Goal: Transaction & Acquisition: Obtain resource

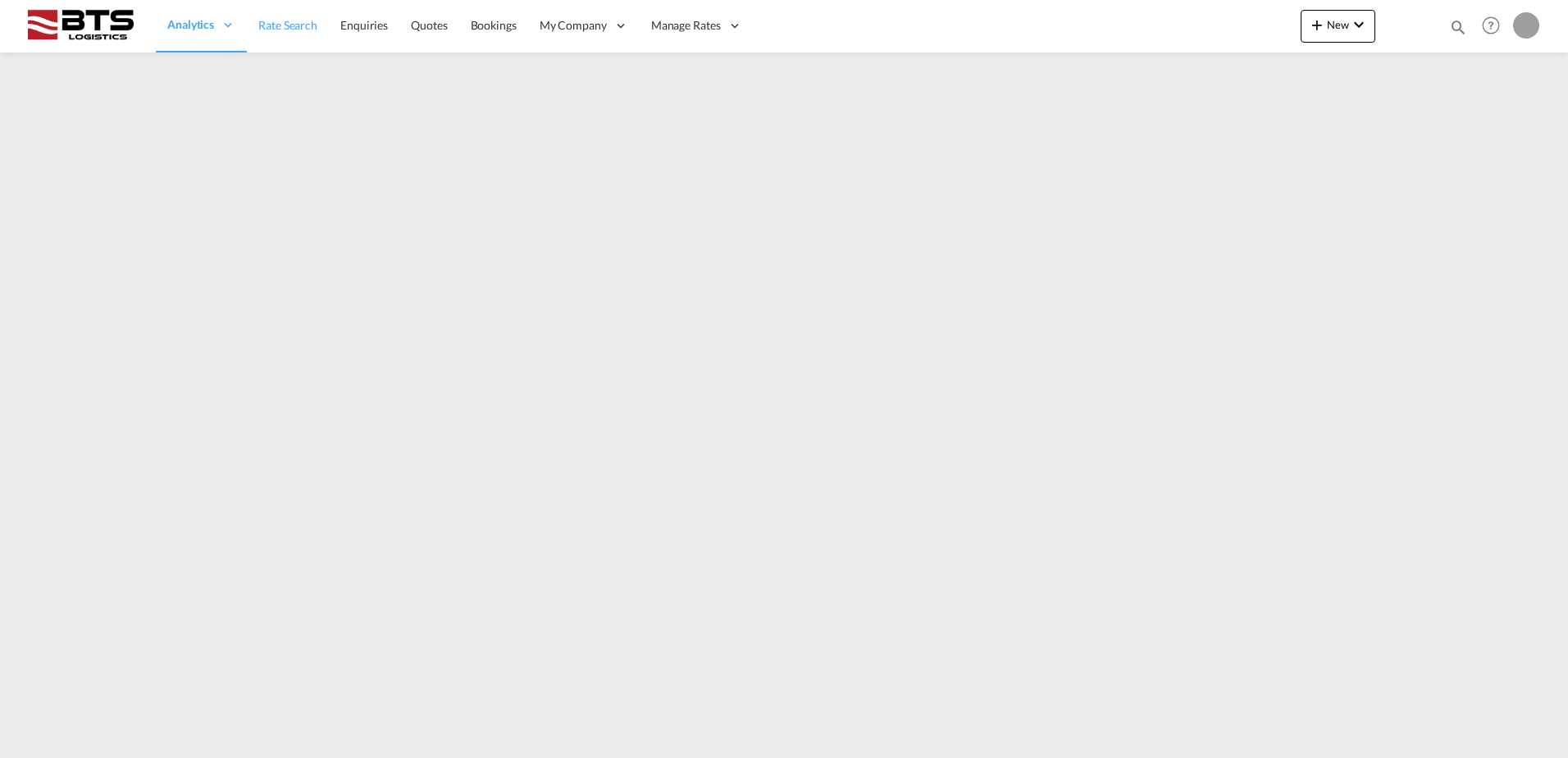
click at [286, 28] on span "Rate Search" at bounding box center [288, 24] width 59 height 14
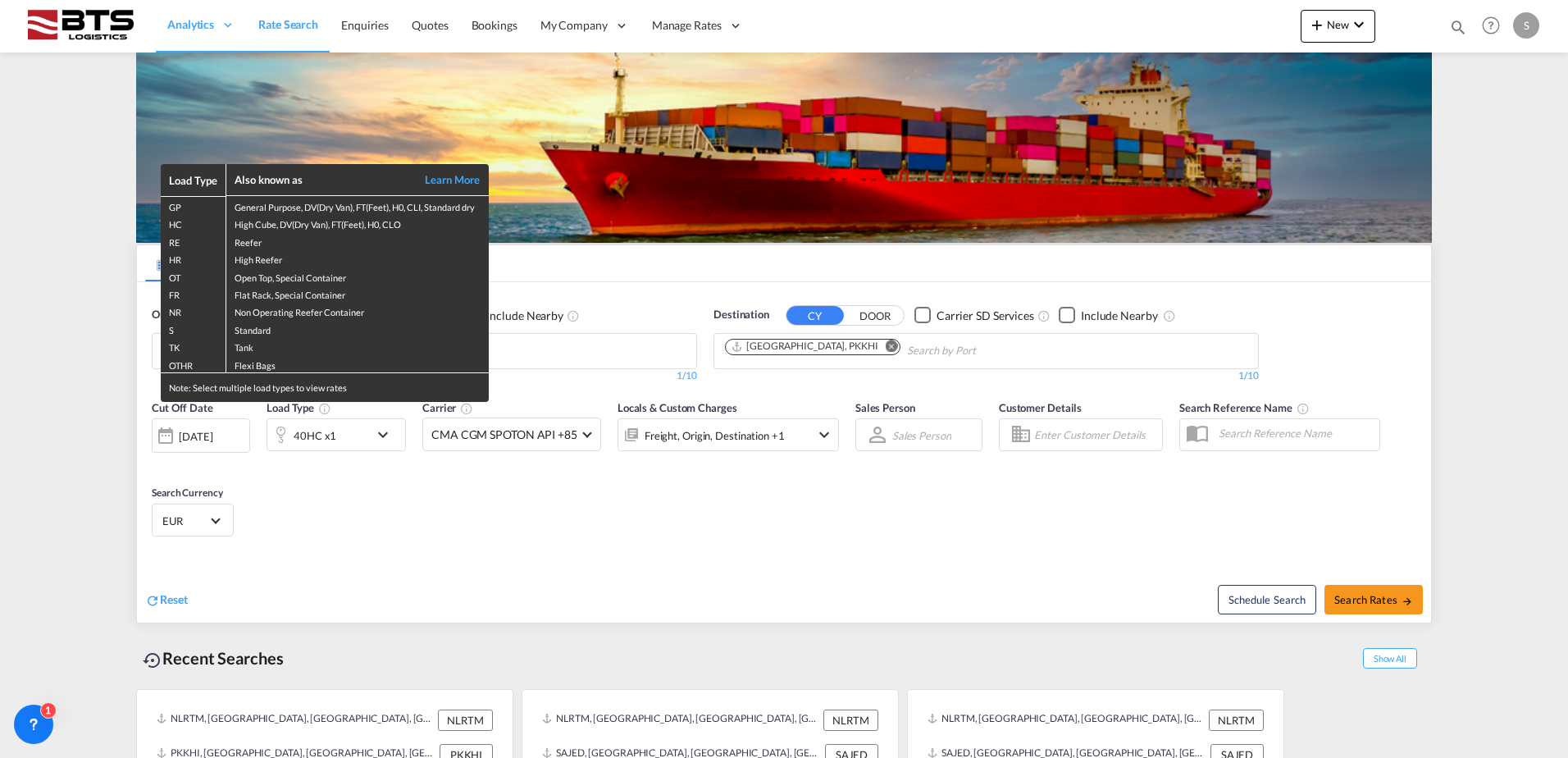
click at [38, 354] on div "Load Type Also known as Learn More GP General Purpose, DV(Dry Van), FT(Feet), H…" at bounding box center [784, 379] width 1568 height 758
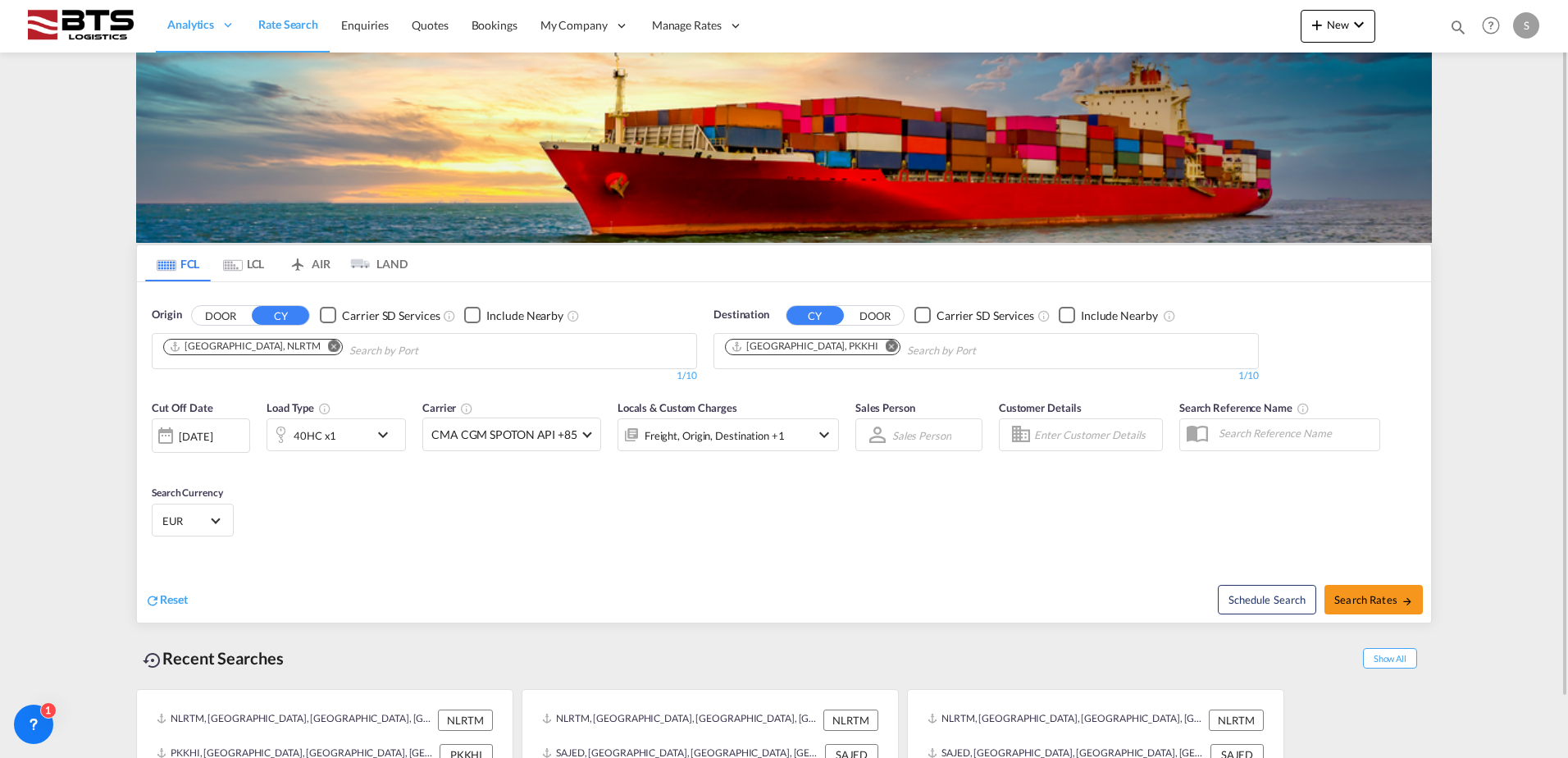
click at [328, 347] on md-icon "Remove" at bounding box center [334, 345] width 13 height 13
click at [286, 347] on input "Chips input." at bounding box center [241, 351] width 156 height 26
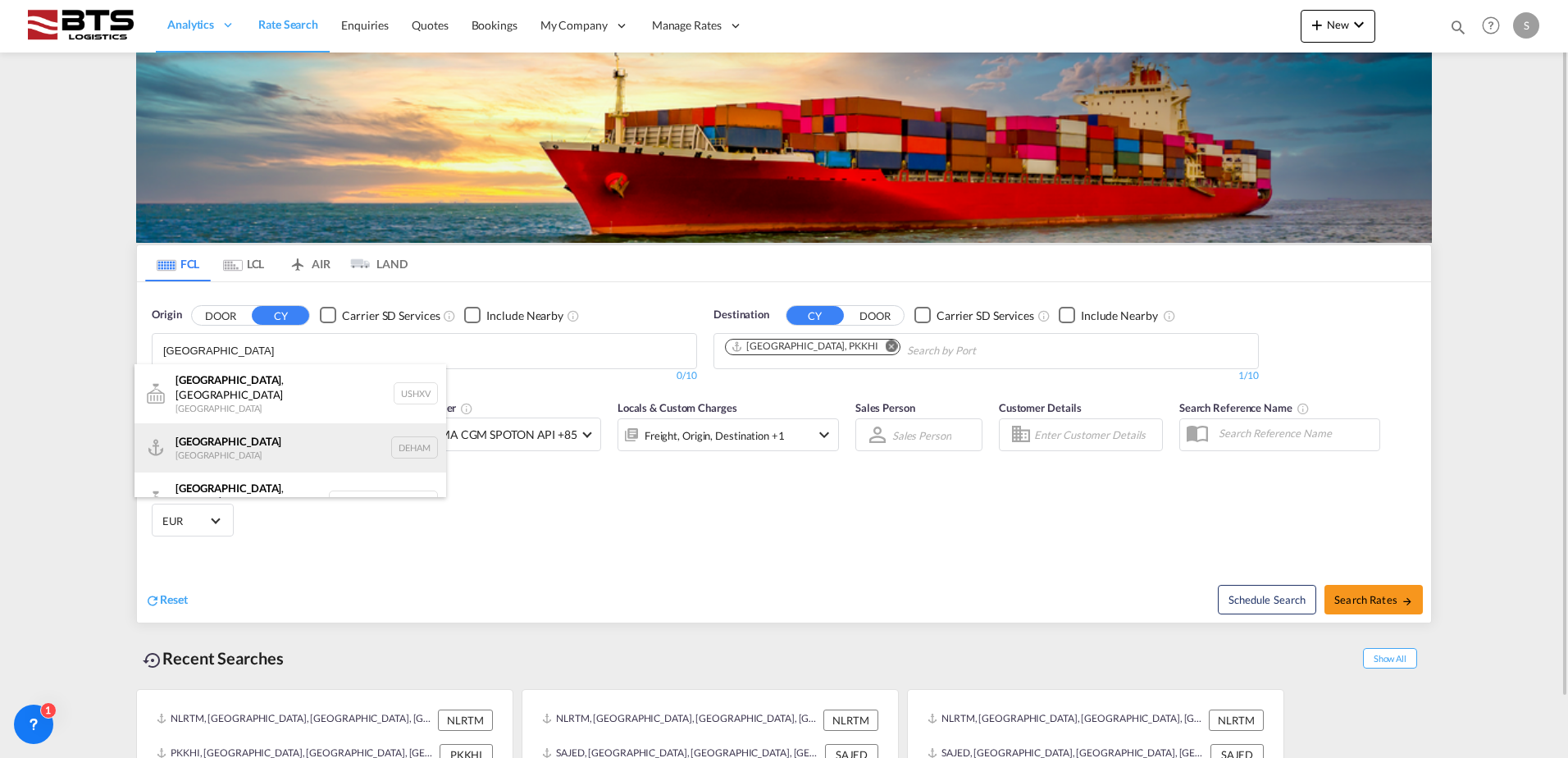
type input "[GEOGRAPHIC_DATA]"
click at [241, 444] on div "[GEOGRAPHIC_DATA] [GEOGRAPHIC_DATA] DEHAM" at bounding box center [291, 448] width 312 height 49
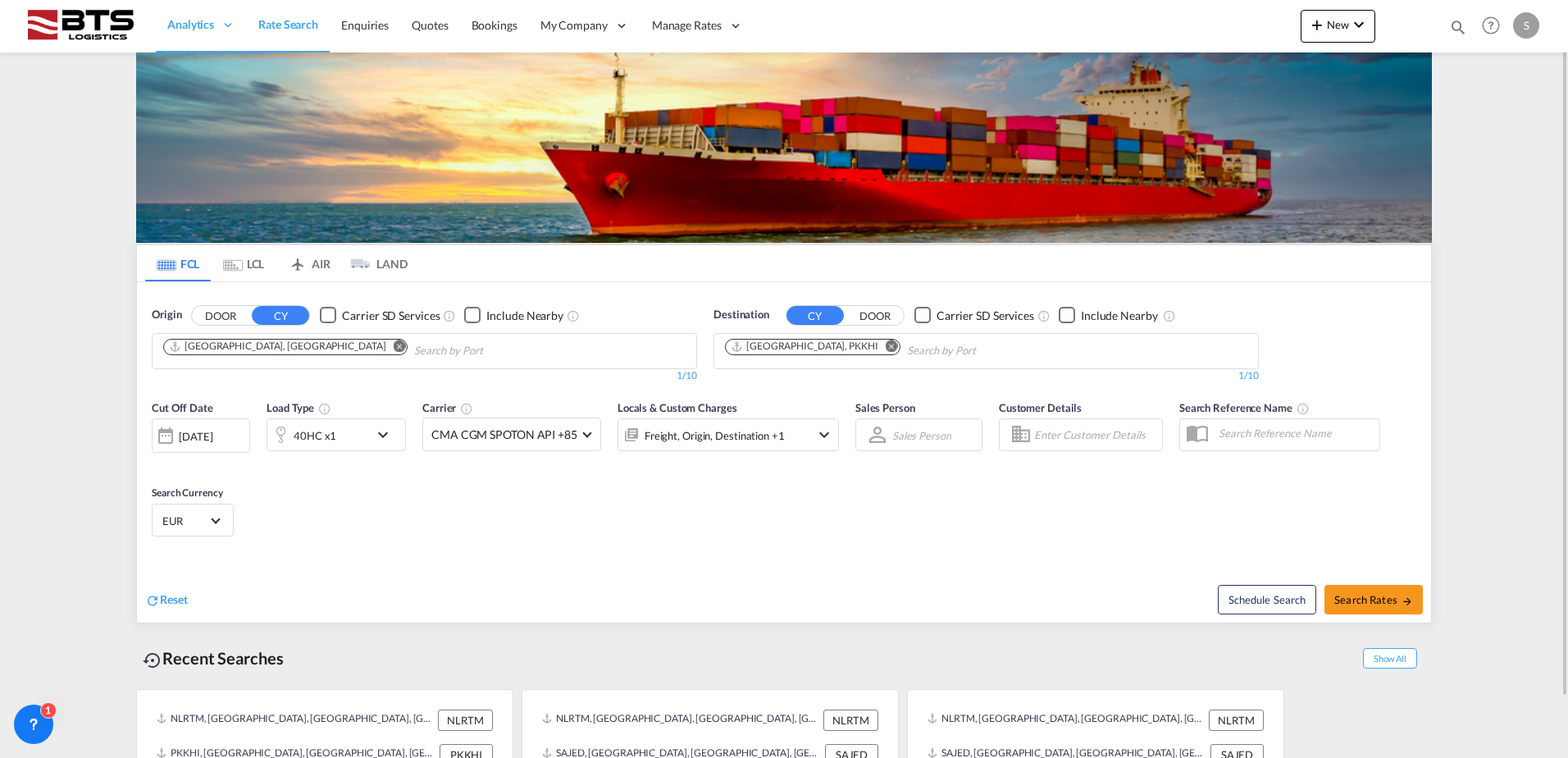
click at [886, 348] on md-icon "Remove" at bounding box center [892, 345] width 13 height 13
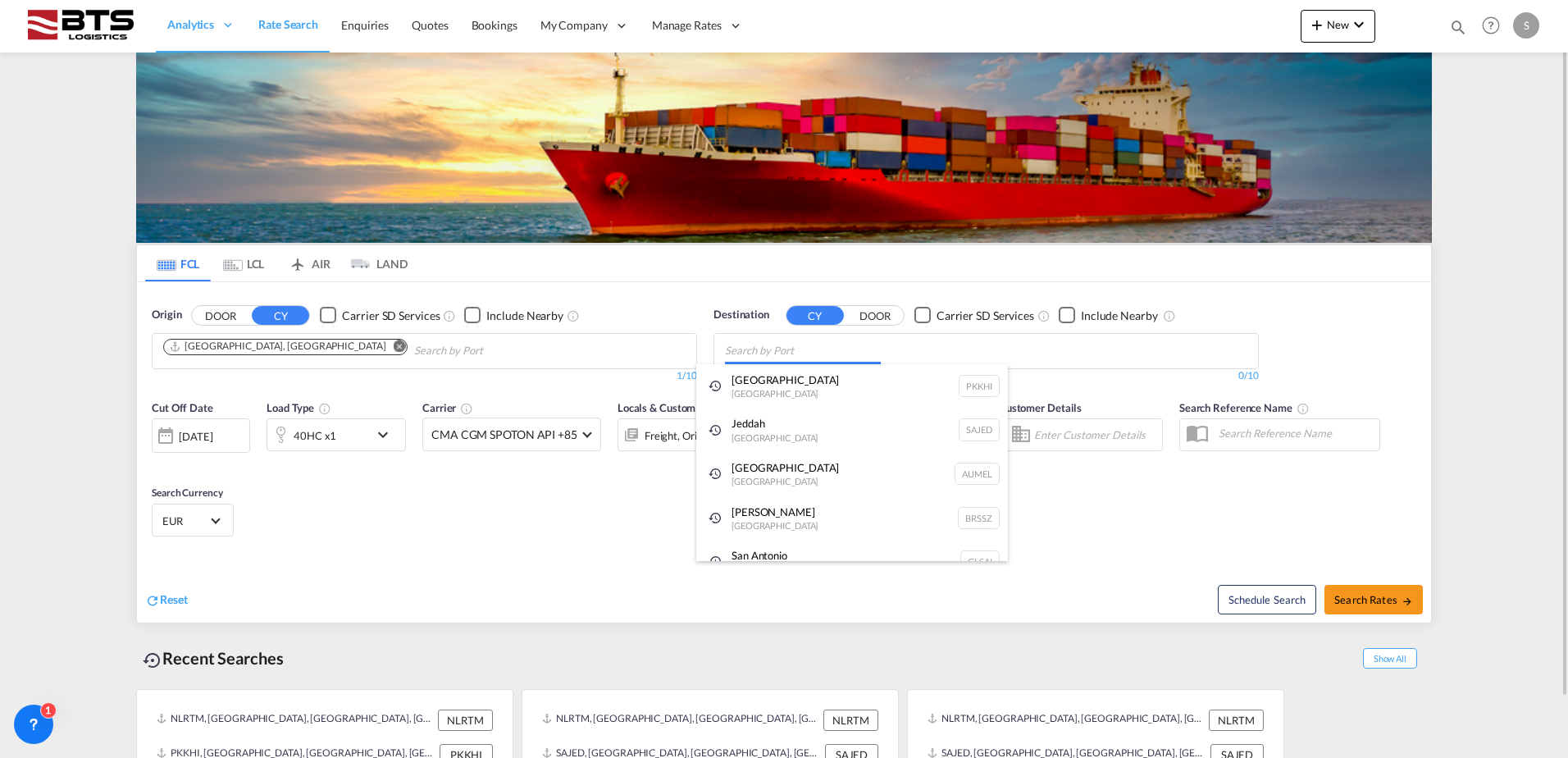
click at [818, 346] on body "Analytics Reports Dashboard Rate Search Enquiries Quotes Bookings" at bounding box center [784, 379] width 1568 height 758
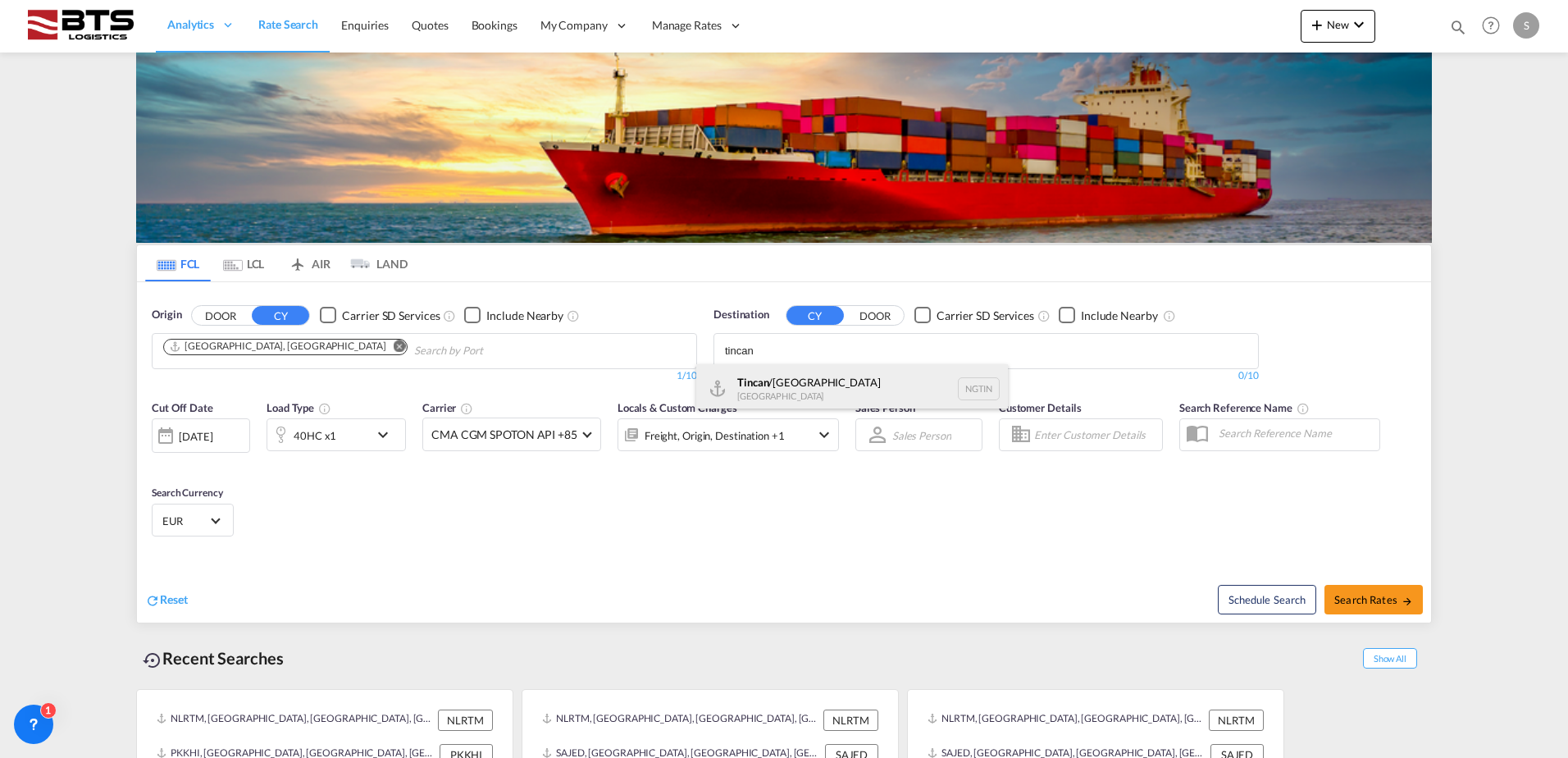
type input "tincan"
click at [837, 379] on div "Tincan /[GEOGRAPHIC_DATA] [GEOGRAPHIC_DATA] NGTIN" at bounding box center [852, 388] width 312 height 49
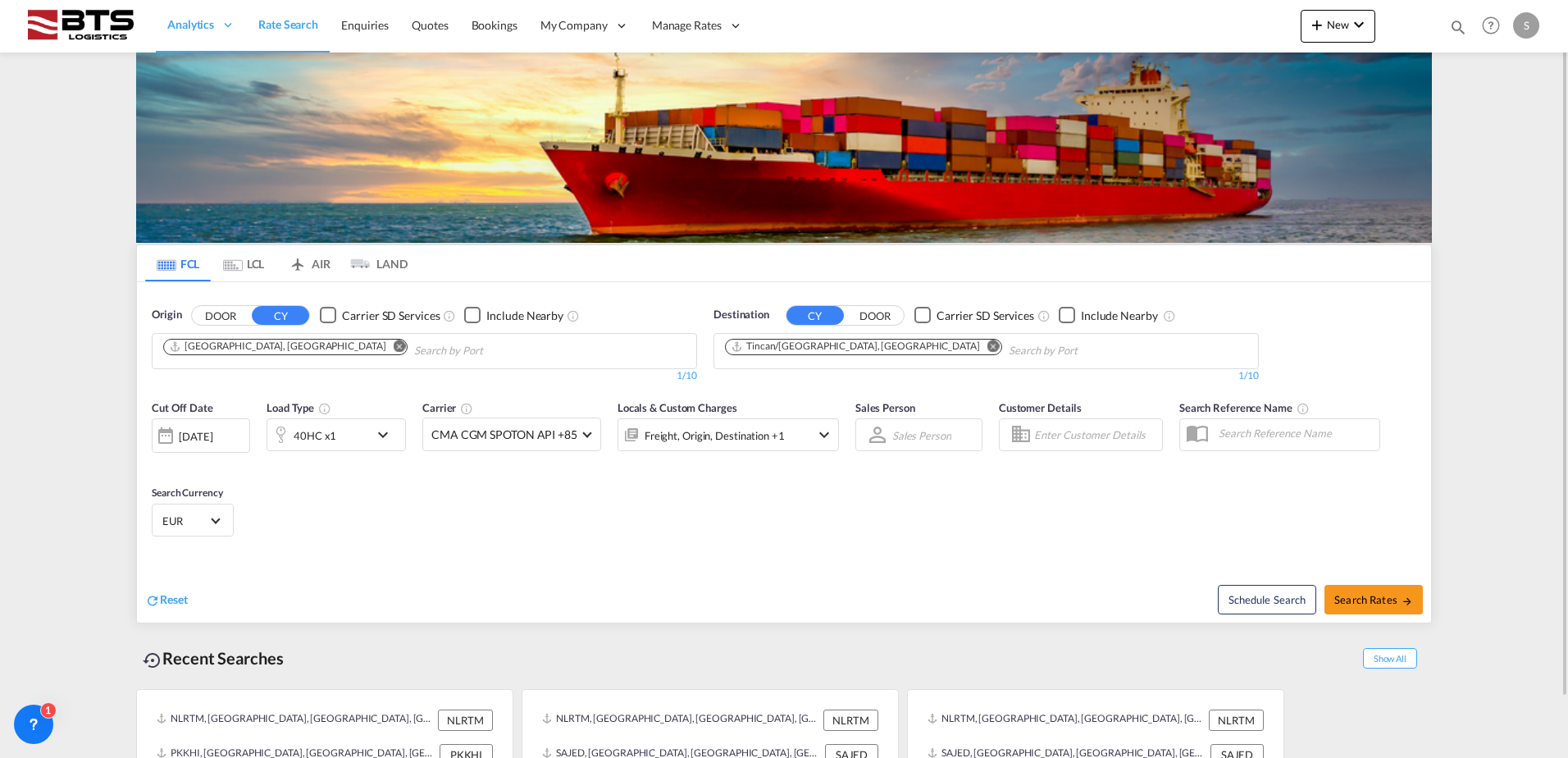
click at [389, 436] on md-icon "icon-chevron-down" at bounding box center [387, 434] width 28 height 20
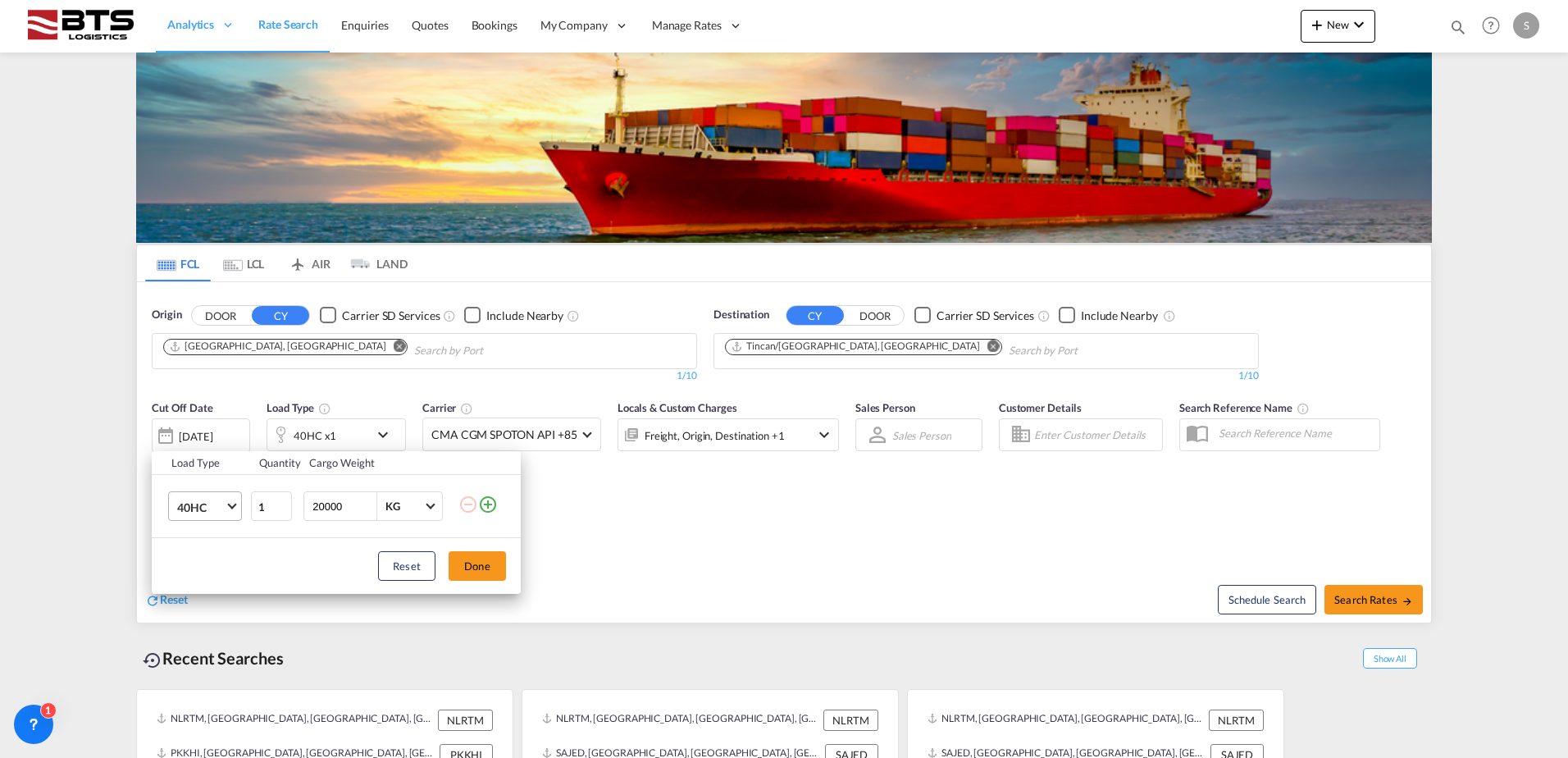
click at [212, 506] on span "40HC" at bounding box center [201, 508] width 48 height 17
click at [215, 432] on md-option "20GP" at bounding box center [220, 428] width 112 height 39
click at [476, 570] on button "Done" at bounding box center [477, 566] width 58 height 29
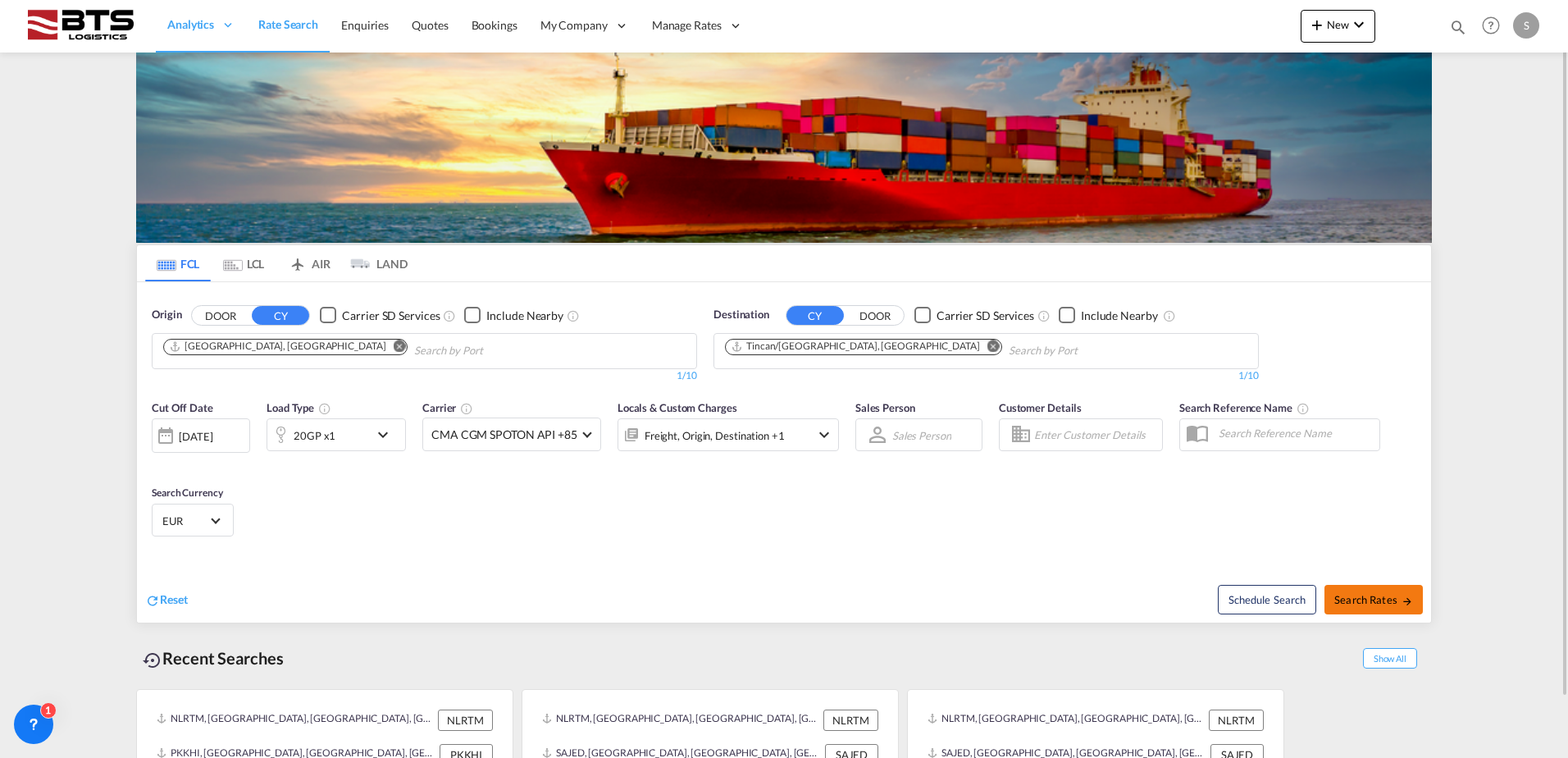
click at [1382, 593] on span "Search Rates" at bounding box center [1373, 599] width 79 height 13
type input "DEHAM to NGTIN / [DATE]"
